Goal: Information Seeking & Learning: Learn about a topic

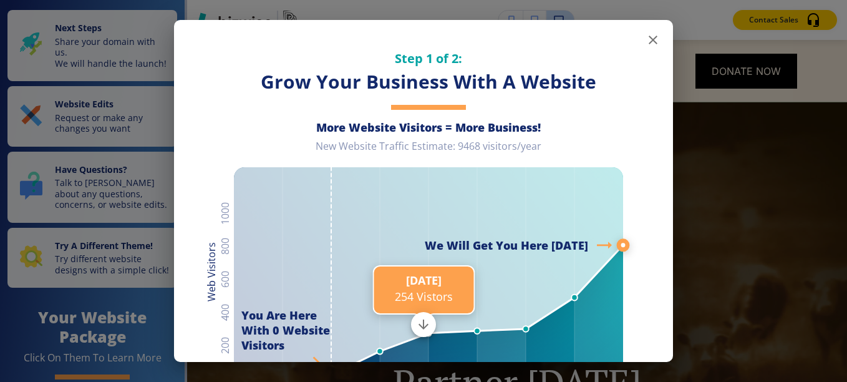
click at [649, 39] on icon "button" at bounding box center [653, 40] width 9 height 9
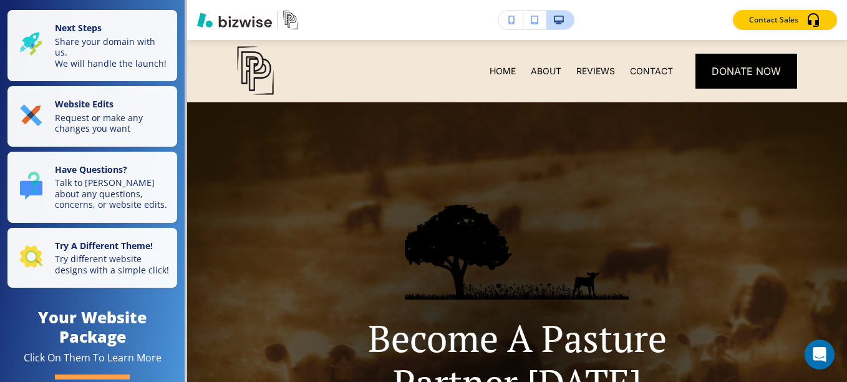
click at [693, 279] on div "Become A Pasture Partner [DATE] Supporting youth with 4H and FFA Livestock Proj…" at bounding box center [517, 359] width 423 height 308
click at [697, 263] on div "Become A Pasture Partner [DATE] Supporting youth with 4H and FFA Livestock Proj…" at bounding box center [517, 359] width 423 height 308
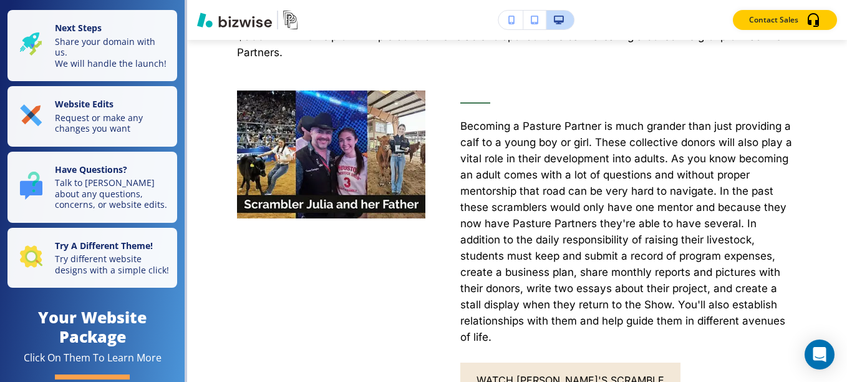
scroll to position [742, 0]
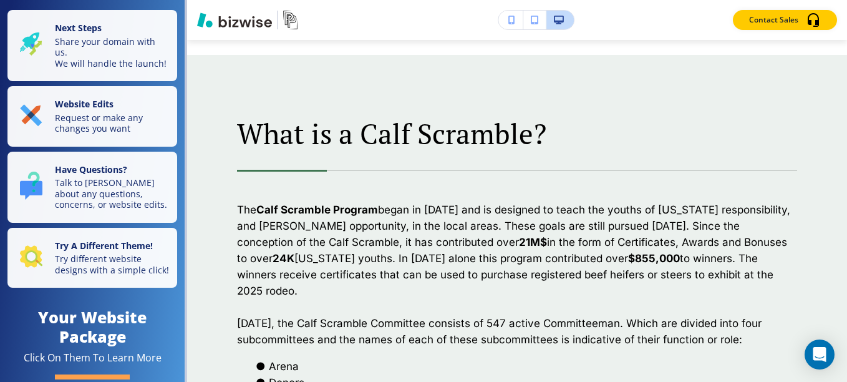
click at [657, 315] on p "[DATE], the Calf Scramble Committee consists of 547 active Committeeman. Which …" at bounding box center [517, 331] width 560 height 32
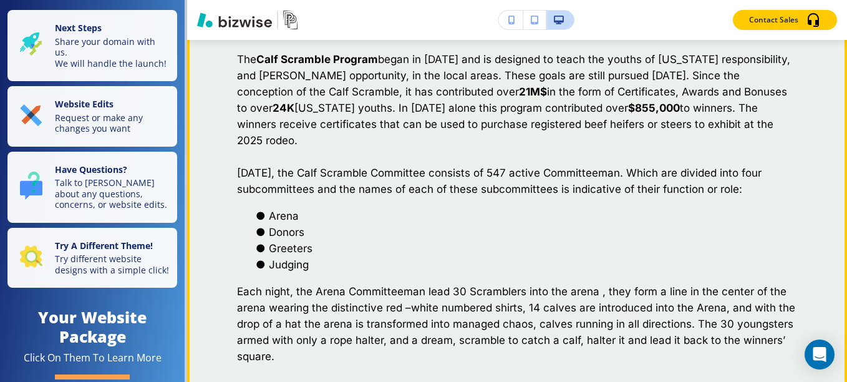
scroll to position [1298, 0]
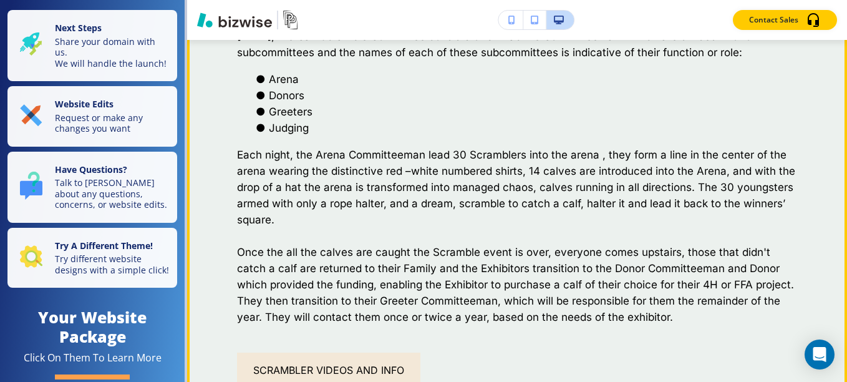
click at [600, 299] on p "Once the all the calves are caught the Scramble event is over, everyone comes u…" at bounding box center [517, 284] width 560 height 81
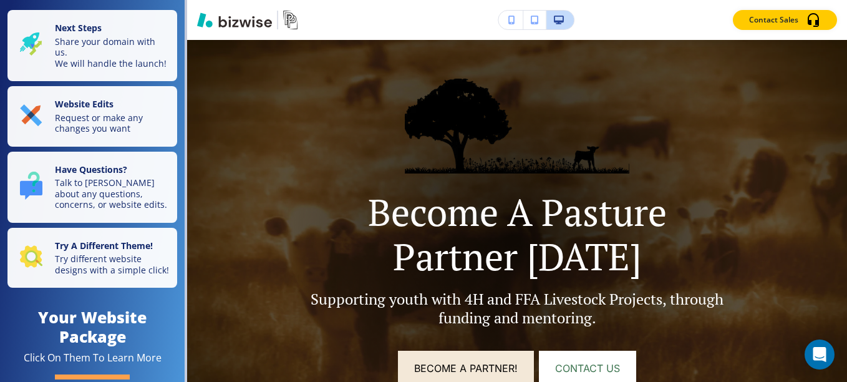
scroll to position [125, 0]
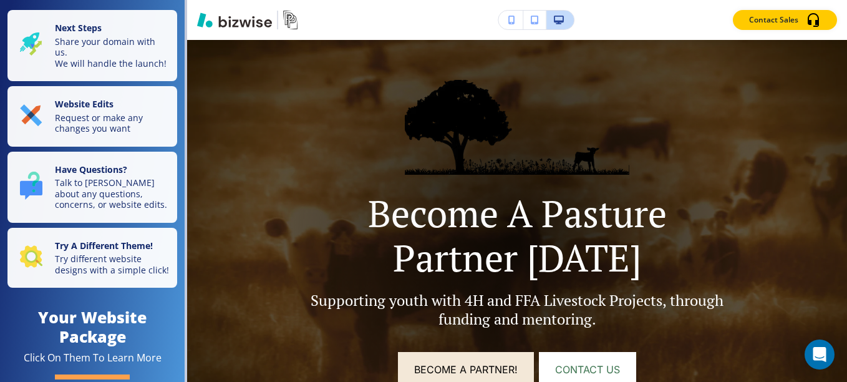
click at [702, 279] on p "Become A Pasture Partner [DATE]" at bounding box center [517, 235] width 423 height 89
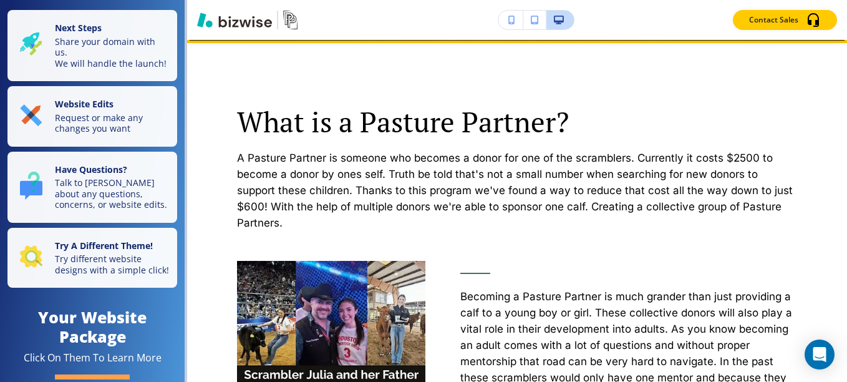
scroll to position [571, 0]
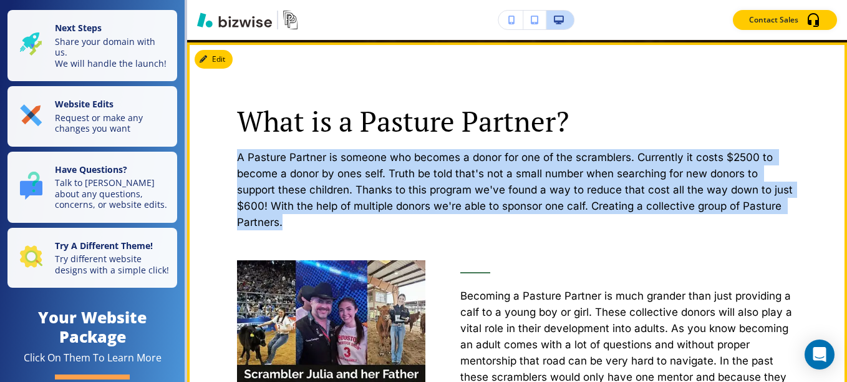
drag, startPoint x: 240, startPoint y: 158, endPoint x: 303, endPoint y: 228, distance: 94.5
click at [303, 228] on p "A Pasture Partner is someone who becomes a donor for one of the scramblers. Cur…" at bounding box center [517, 189] width 560 height 81
copy p "A Pasture Partner is someone who becomes a donor for one of the scramblers. Cur…"
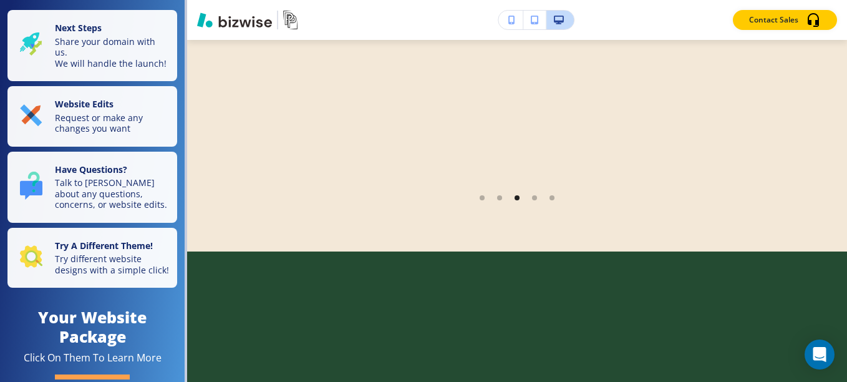
scroll to position [3265, 0]
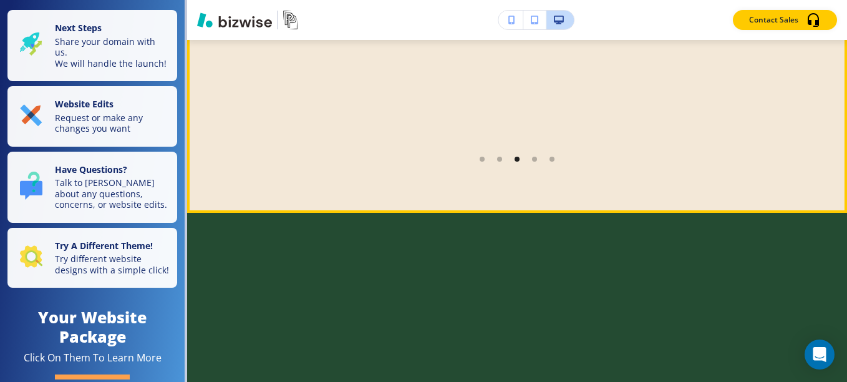
click at [531, 150] on li "Go to slide 4" at bounding box center [534, 158] width 17 height 17
click at [532, 157] on div "Go to slide 5" at bounding box center [534, 159] width 5 height 5
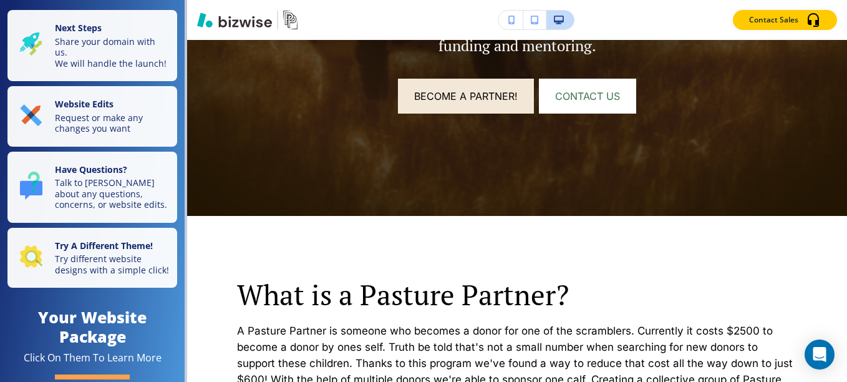
scroll to position [0, 0]
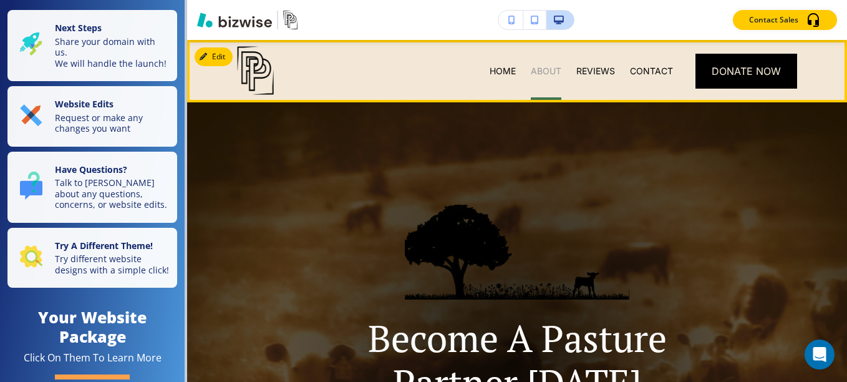
click at [544, 75] on p "ABOUT" at bounding box center [546, 71] width 31 height 12
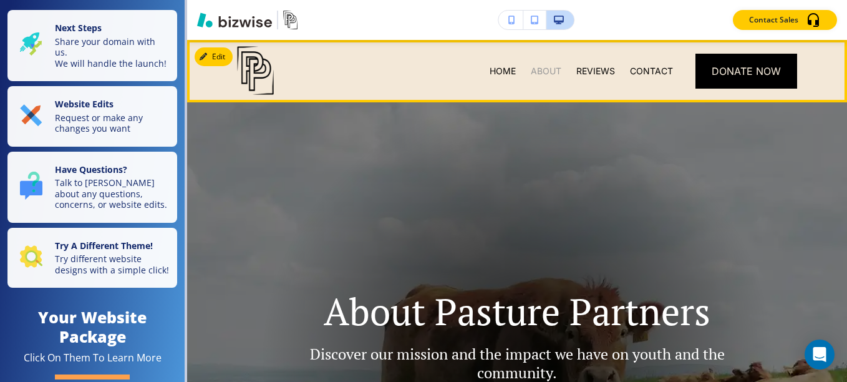
click at [536, 77] on p "ABOUT" at bounding box center [546, 71] width 31 height 12
click at [497, 76] on p "HOME" at bounding box center [503, 71] width 26 height 12
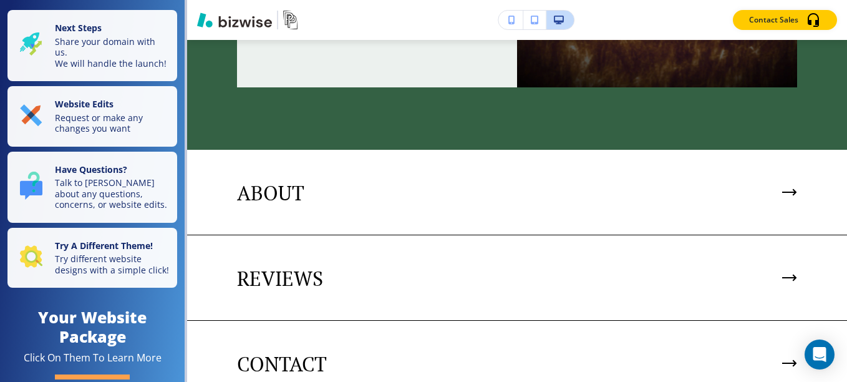
scroll to position [2530, 0]
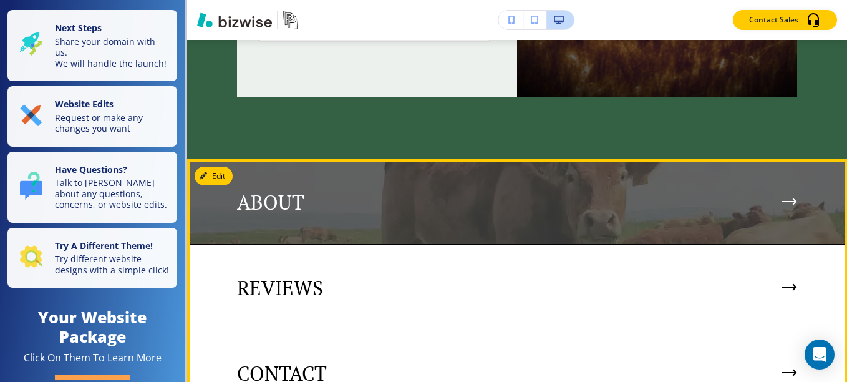
click at [782, 198] on icon at bounding box center [789, 201] width 15 height 7
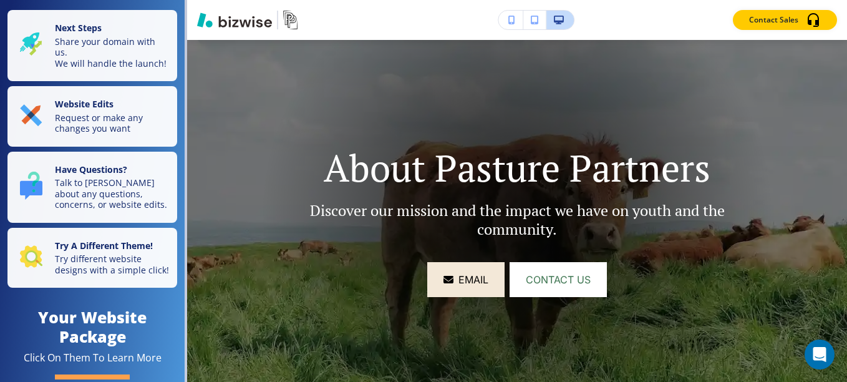
scroll to position [0, 0]
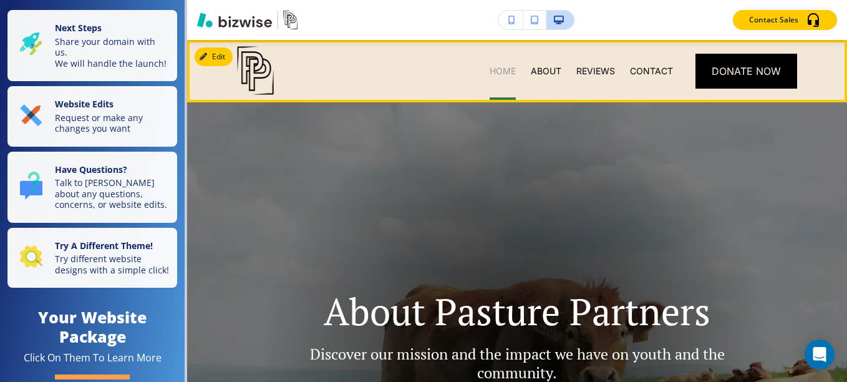
click at [492, 68] on p "HOME" at bounding box center [503, 71] width 26 height 12
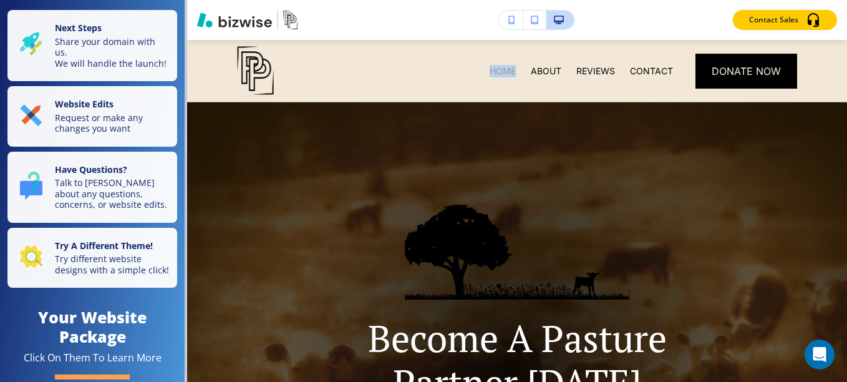
click at [492, 68] on p "HOME" at bounding box center [503, 71] width 26 height 12
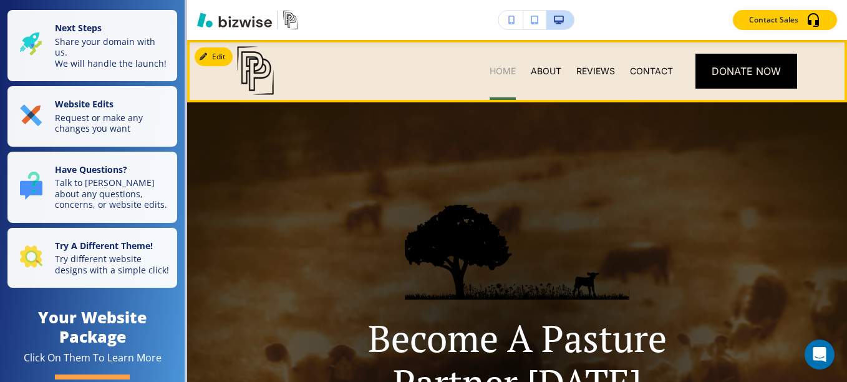
click at [497, 73] on p "HOME" at bounding box center [503, 71] width 26 height 12
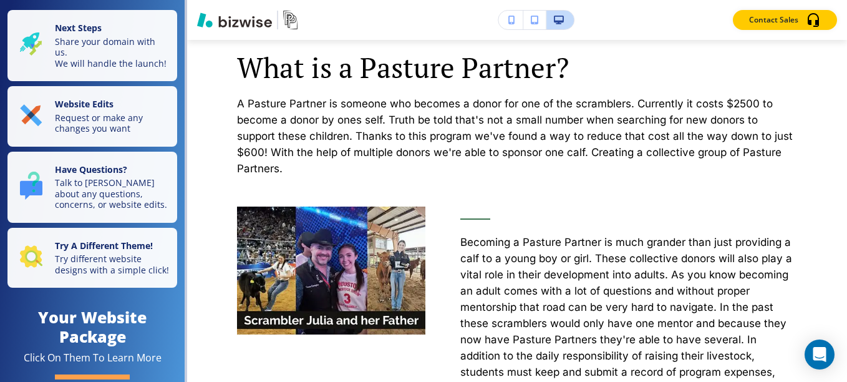
scroll to position [481, 0]
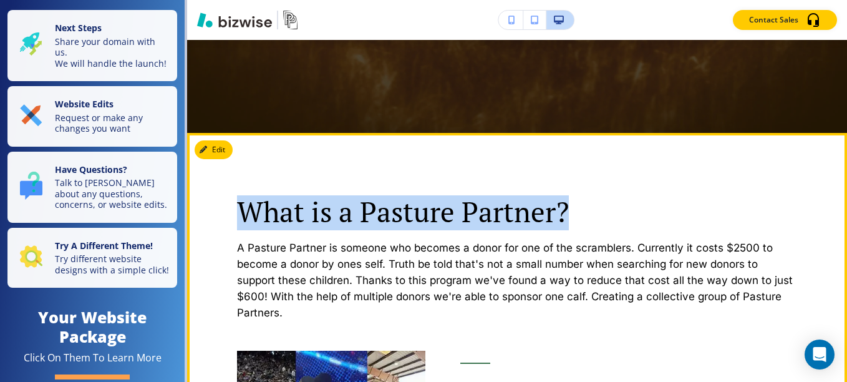
drag, startPoint x: 240, startPoint y: 210, endPoint x: 569, endPoint y: 215, distance: 328.8
click at [569, 215] on p "What is a Pasture Partner?" at bounding box center [517, 211] width 560 height 33
copy p "What is a Pasture Partner?"
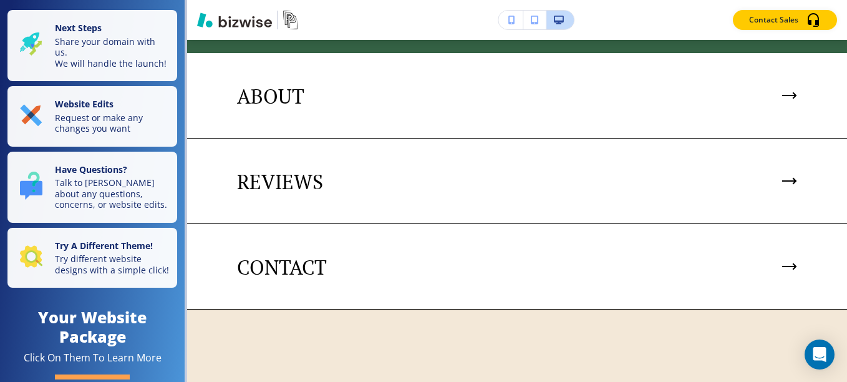
scroll to position [2616, 0]
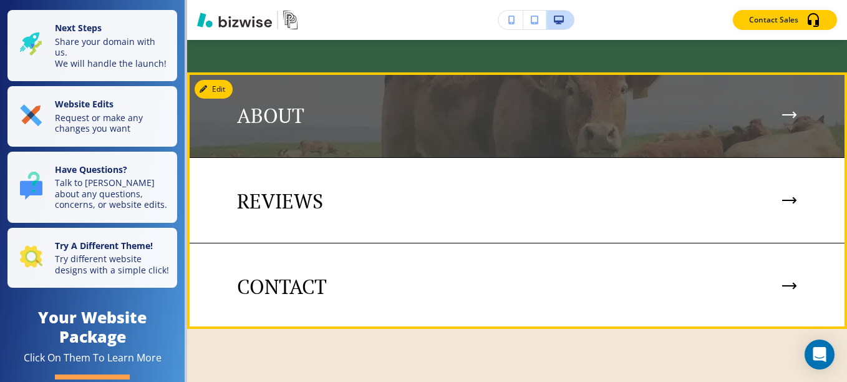
click at [782, 111] on icon at bounding box center [789, 114] width 15 height 7
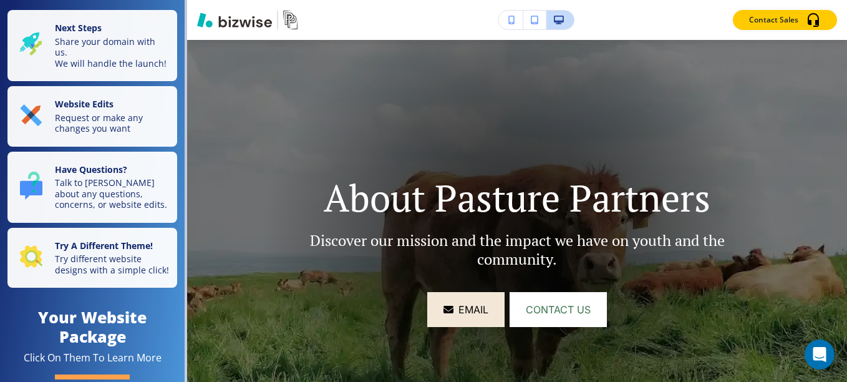
scroll to position [0, 0]
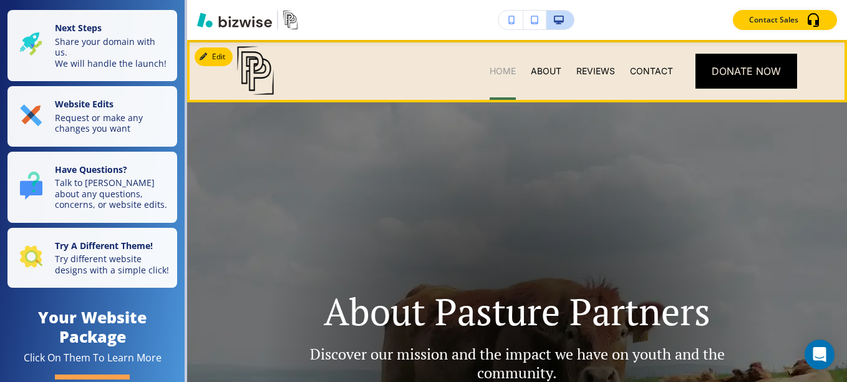
click at [490, 76] on p "HOME" at bounding box center [503, 71] width 26 height 12
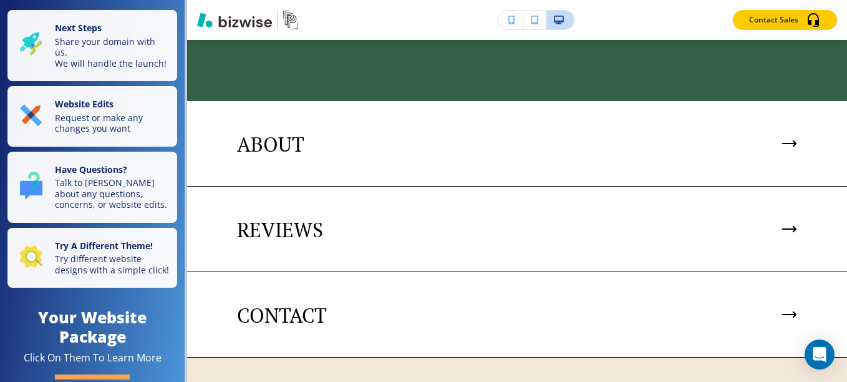
scroll to position [2482, 0]
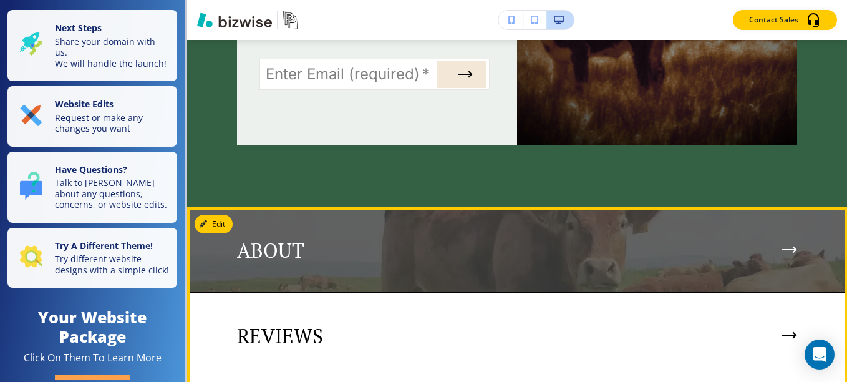
click at [783, 250] on icon at bounding box center [789, 250] width 12 height 0
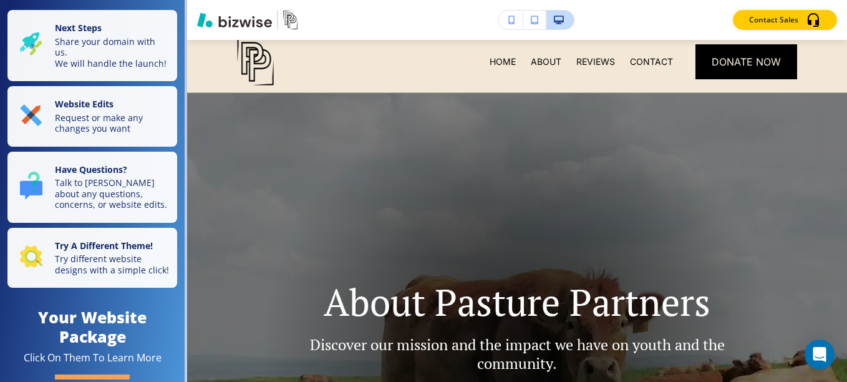
scroll to position [0, 0]
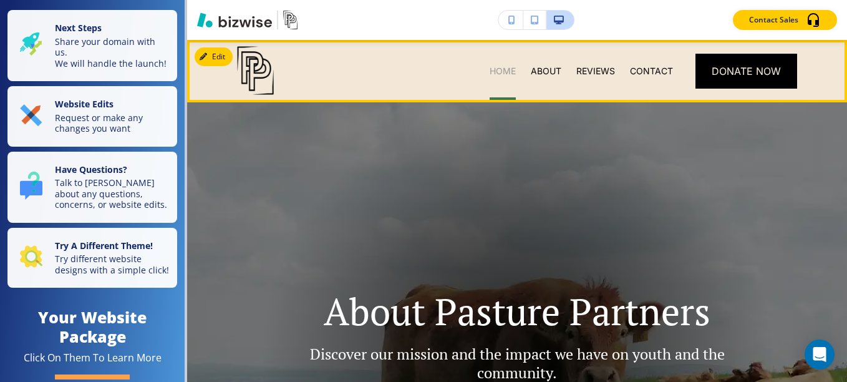
click at [495, 67] on p "HOME" at bounding box center [503, 71] width 26 height 12
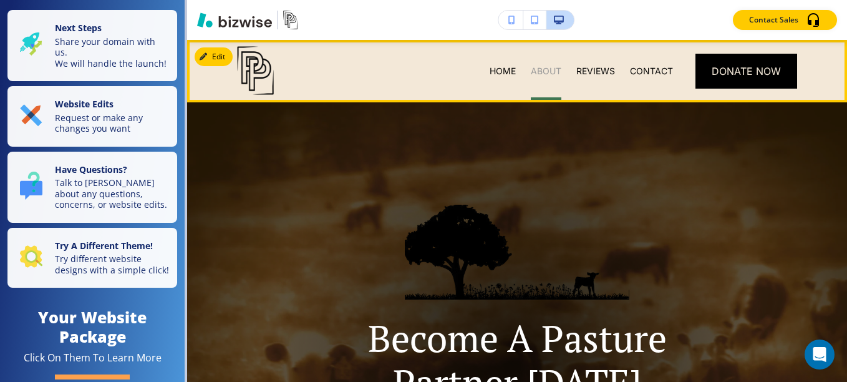
click at [545, 73] on p "ABOUT" at bounding box center [546, 71] width 31 height 12
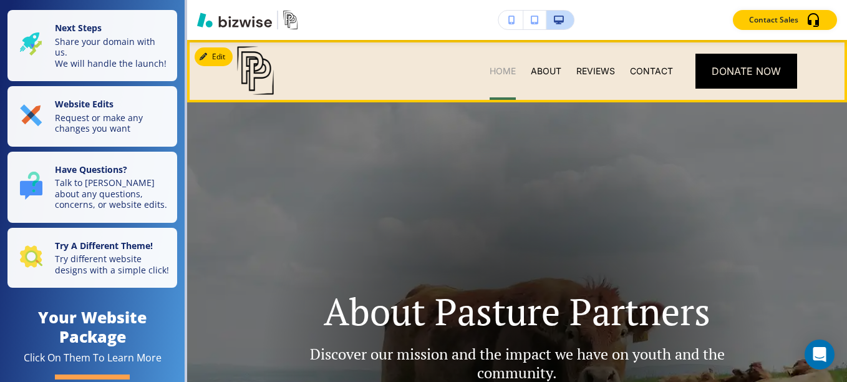
click at [506, 72] on p "HOME" at bounding box center [503, 71] width 26 height 12
